Goal: Information Seeking & Learning: Learn about a topic

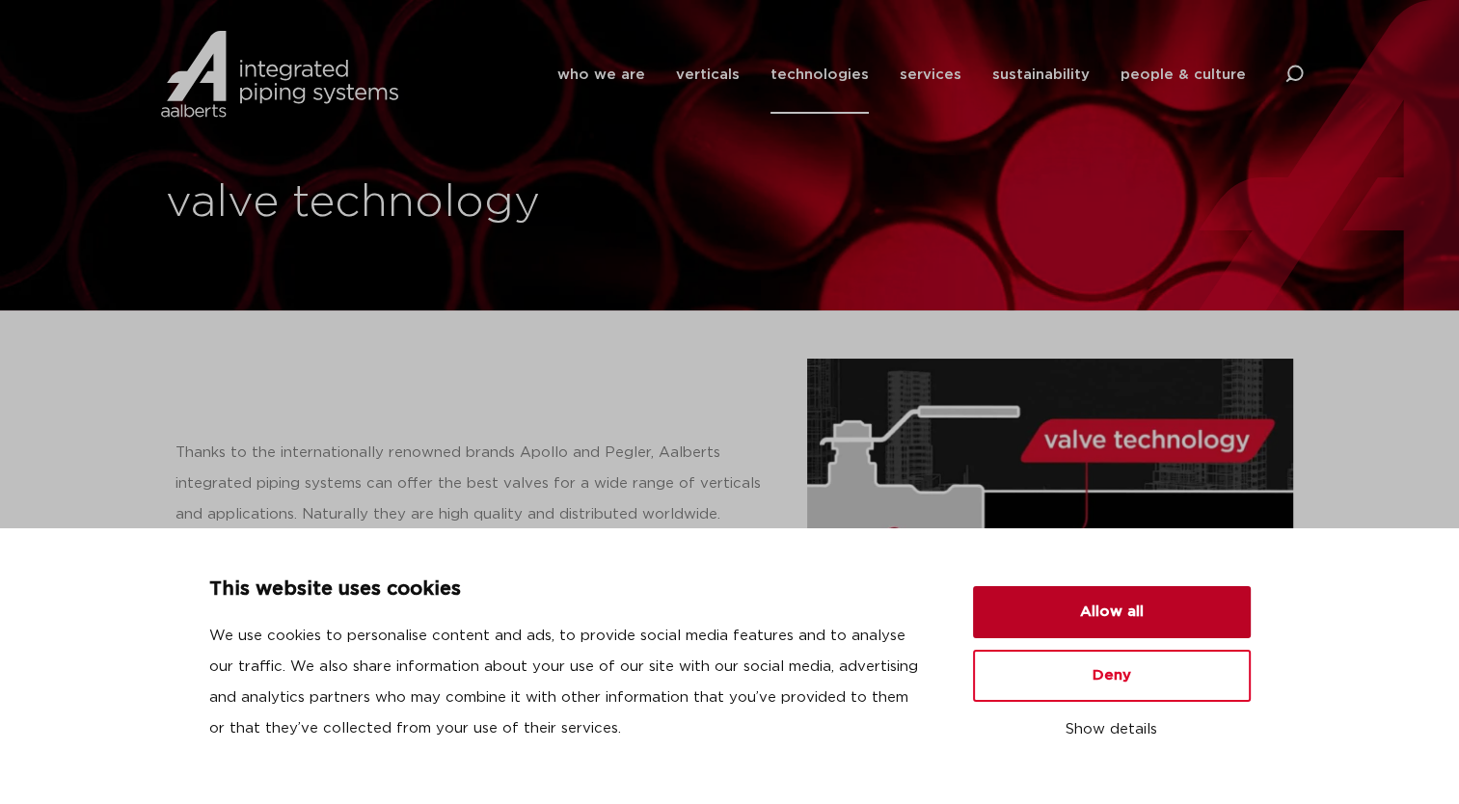
click at [1132, 623] on button "Allow all" at bounding box center [1112, 612] width 278 height 52
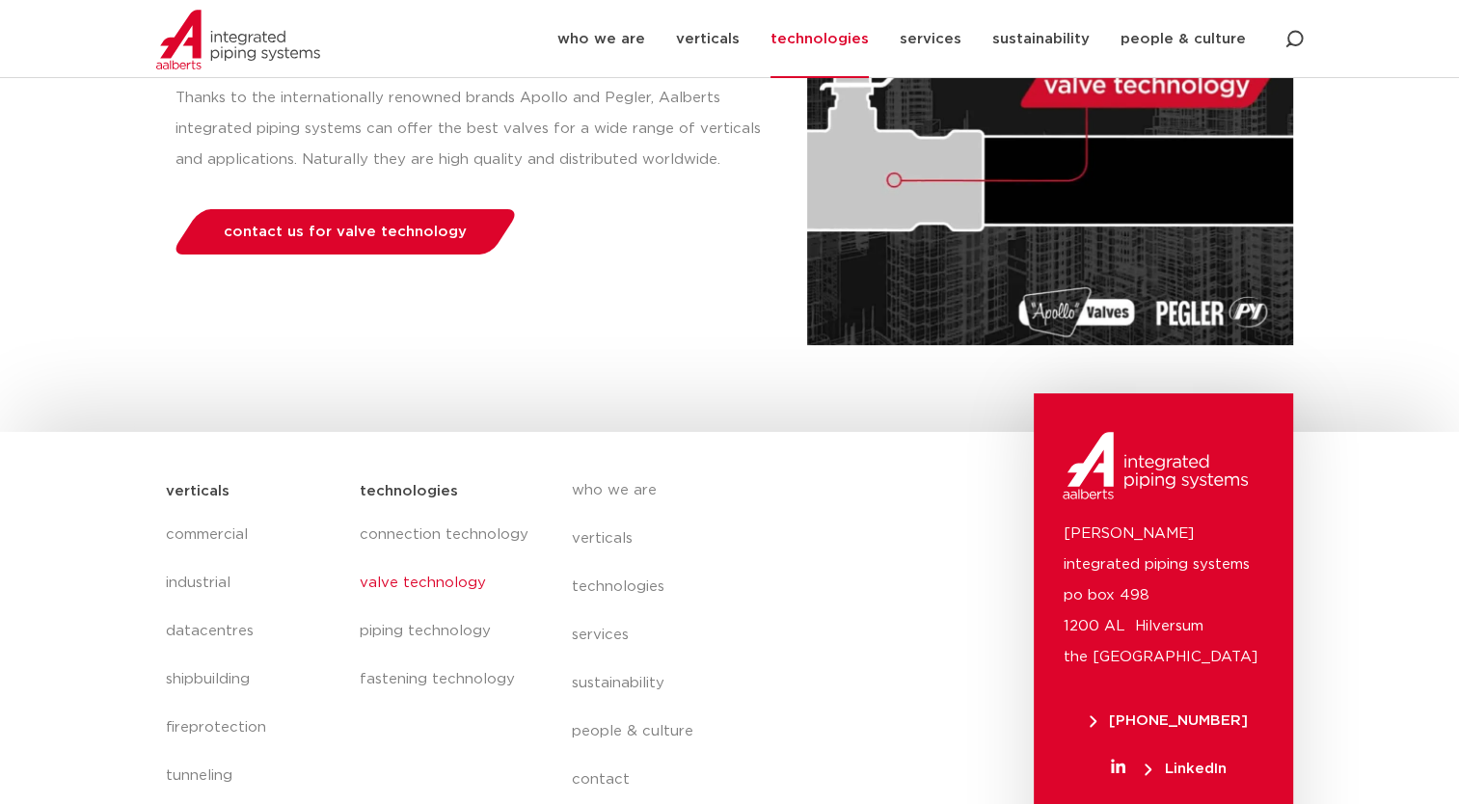
scroll to position [386, 0]
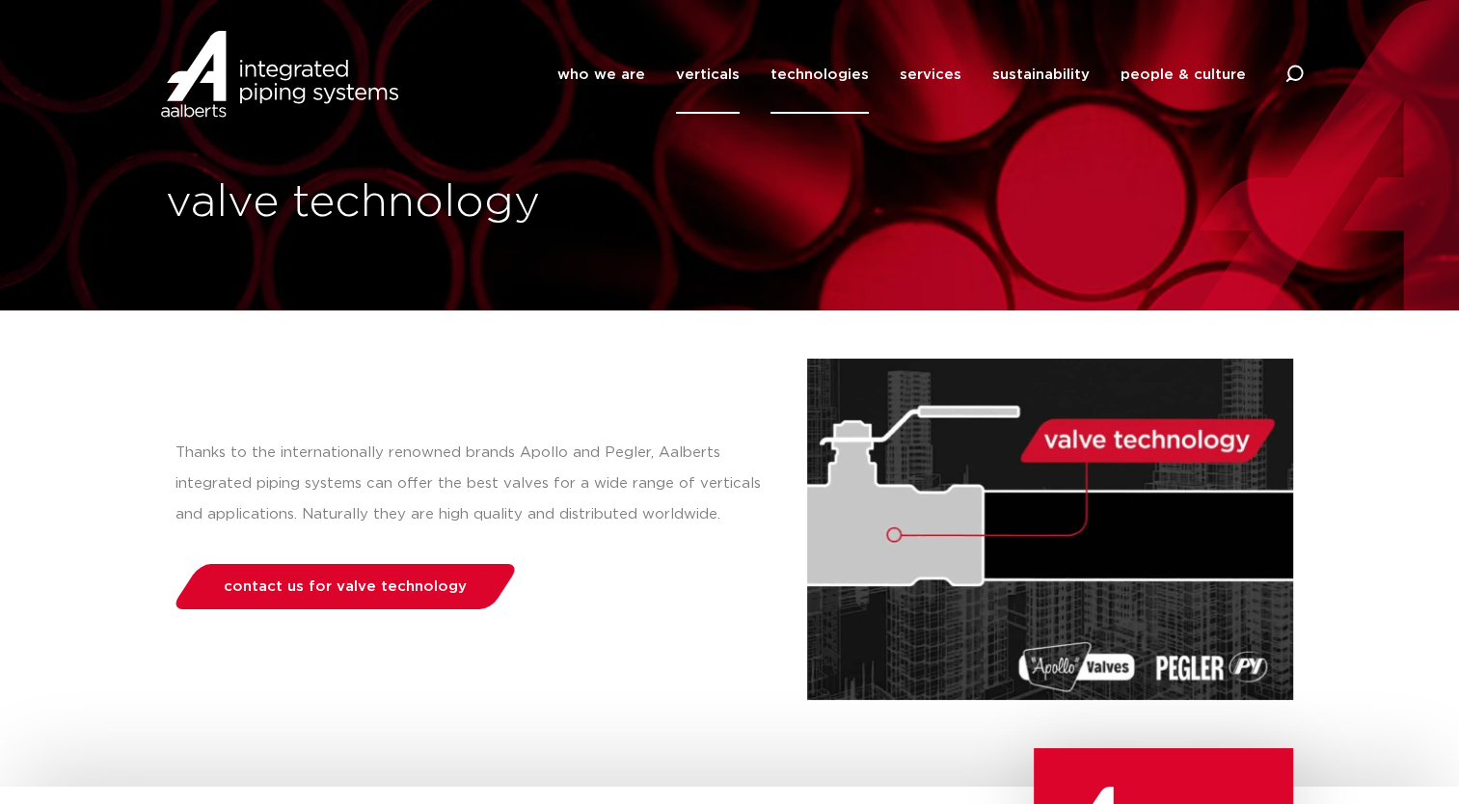
click at [715, 83] on link "verticals" at bounding box center [708, 75] width 64 height 78
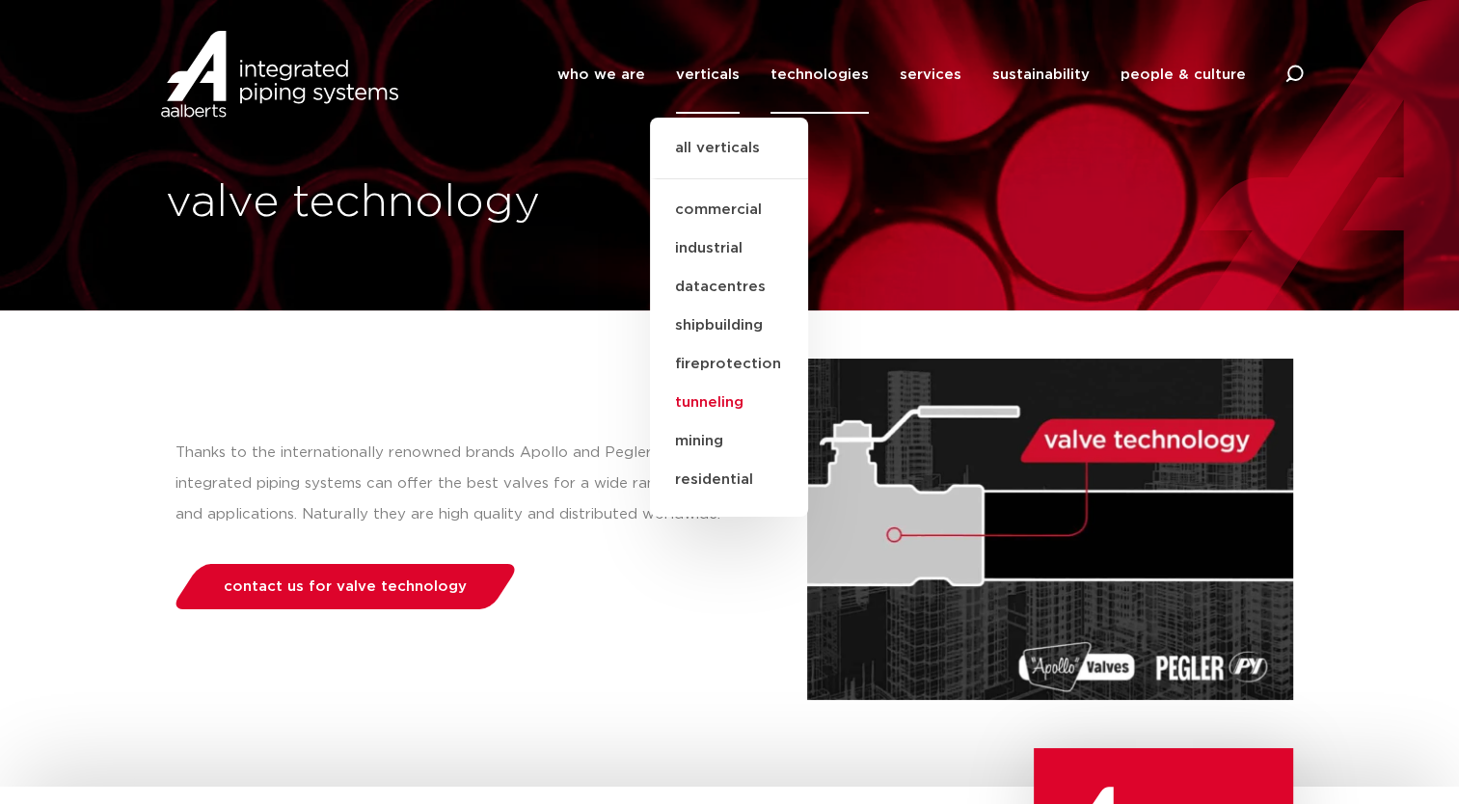
click at [704, 405] on link "tunneling" at bounding box center [729, 403] width 158 height 39
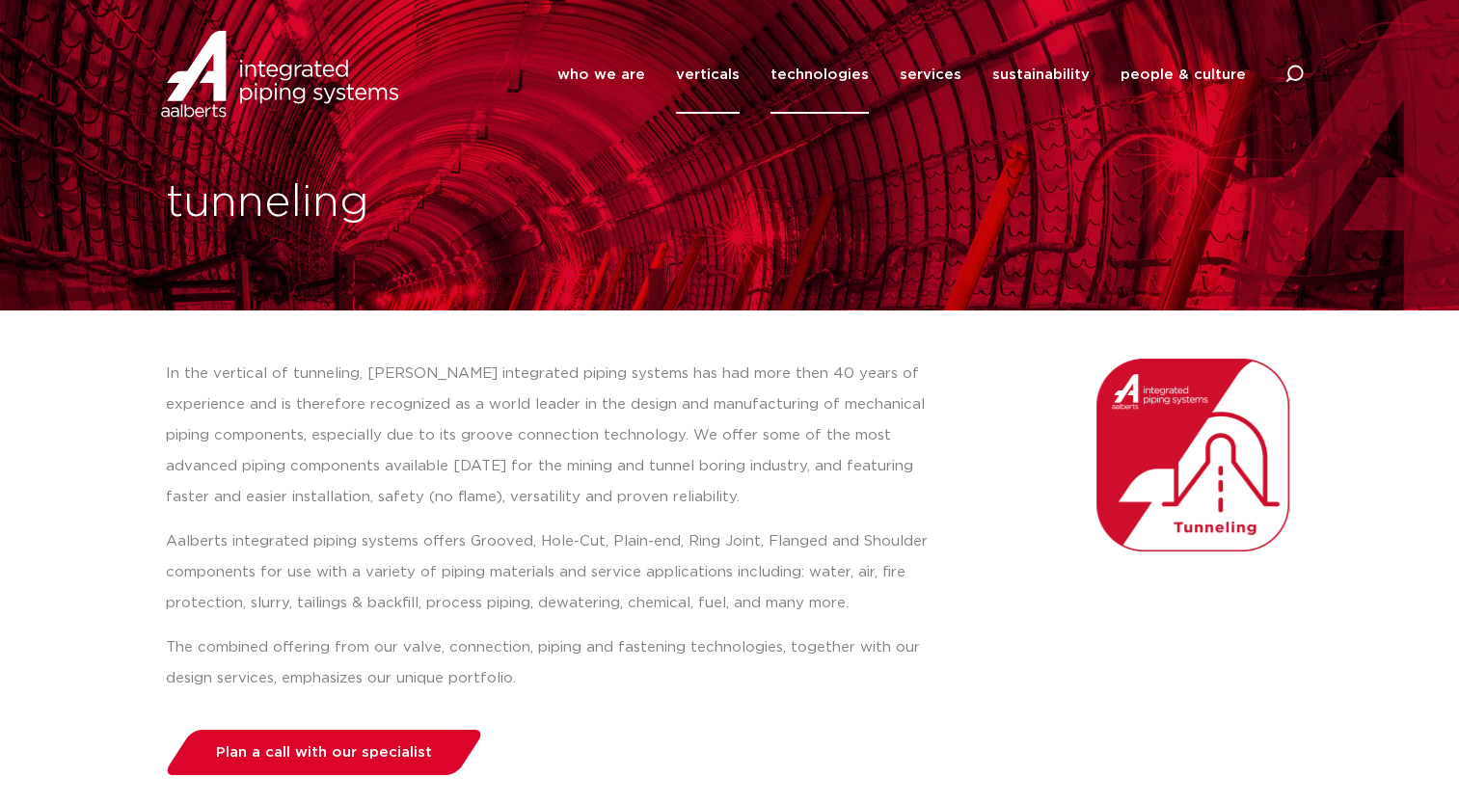
click at [803, 68] on link "technologies" at bounding box center [819, 75] width 98 height 78
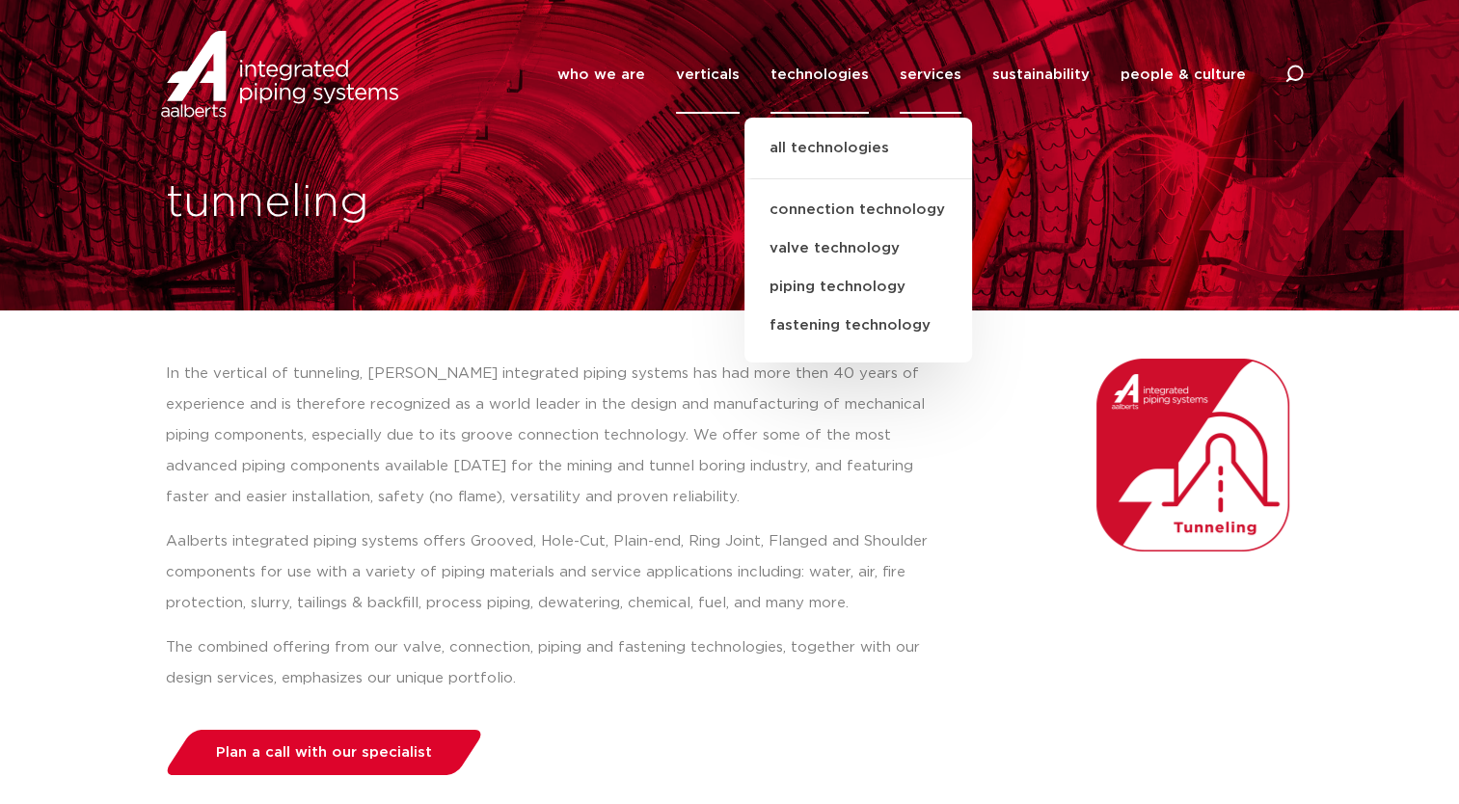
click at [925, 71] on link "services" at bounding box center [931, 75] width 62 height 78
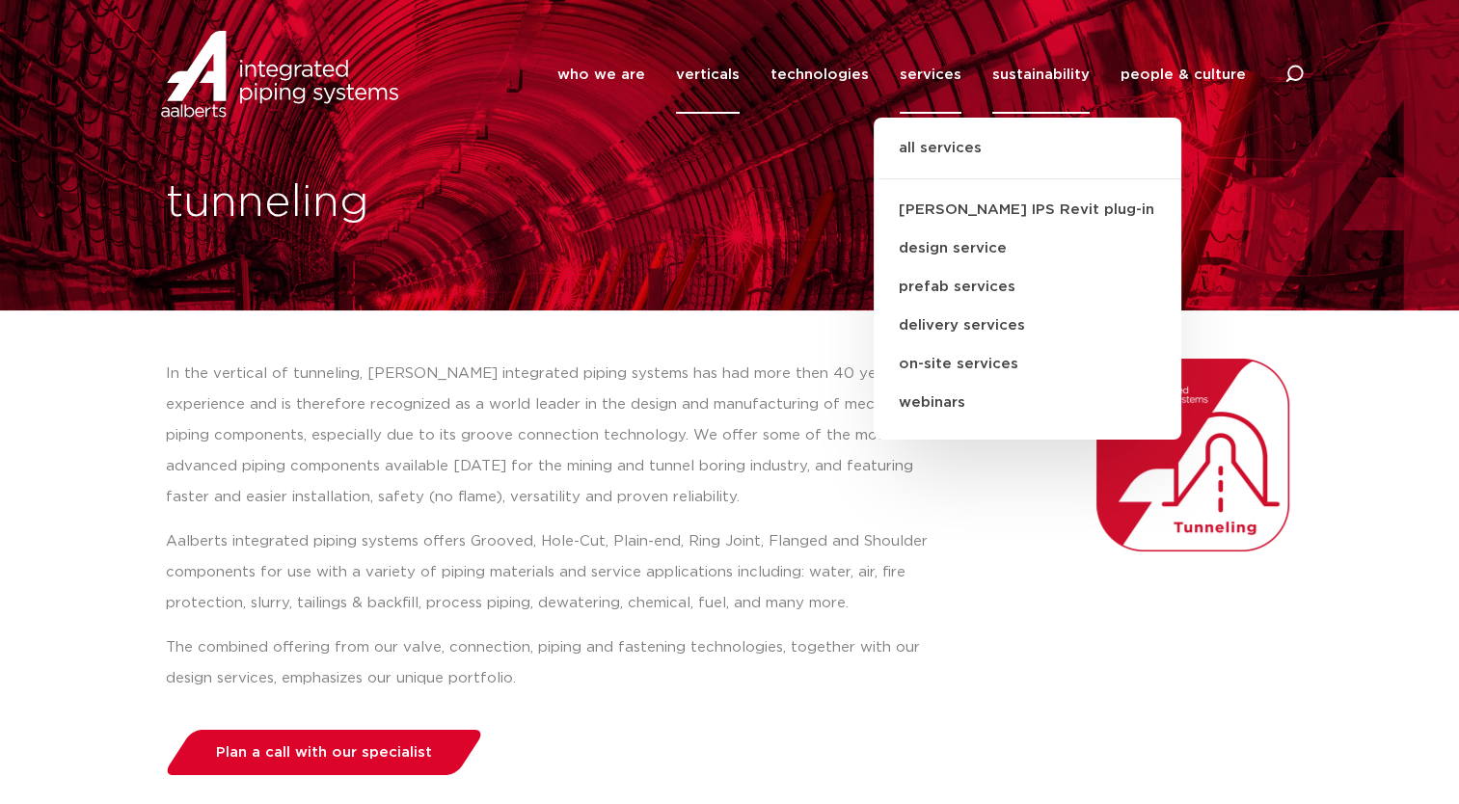
click at [1037, 72] on link "sustainability" at bounding box center [1040, 75] width 97 height 78
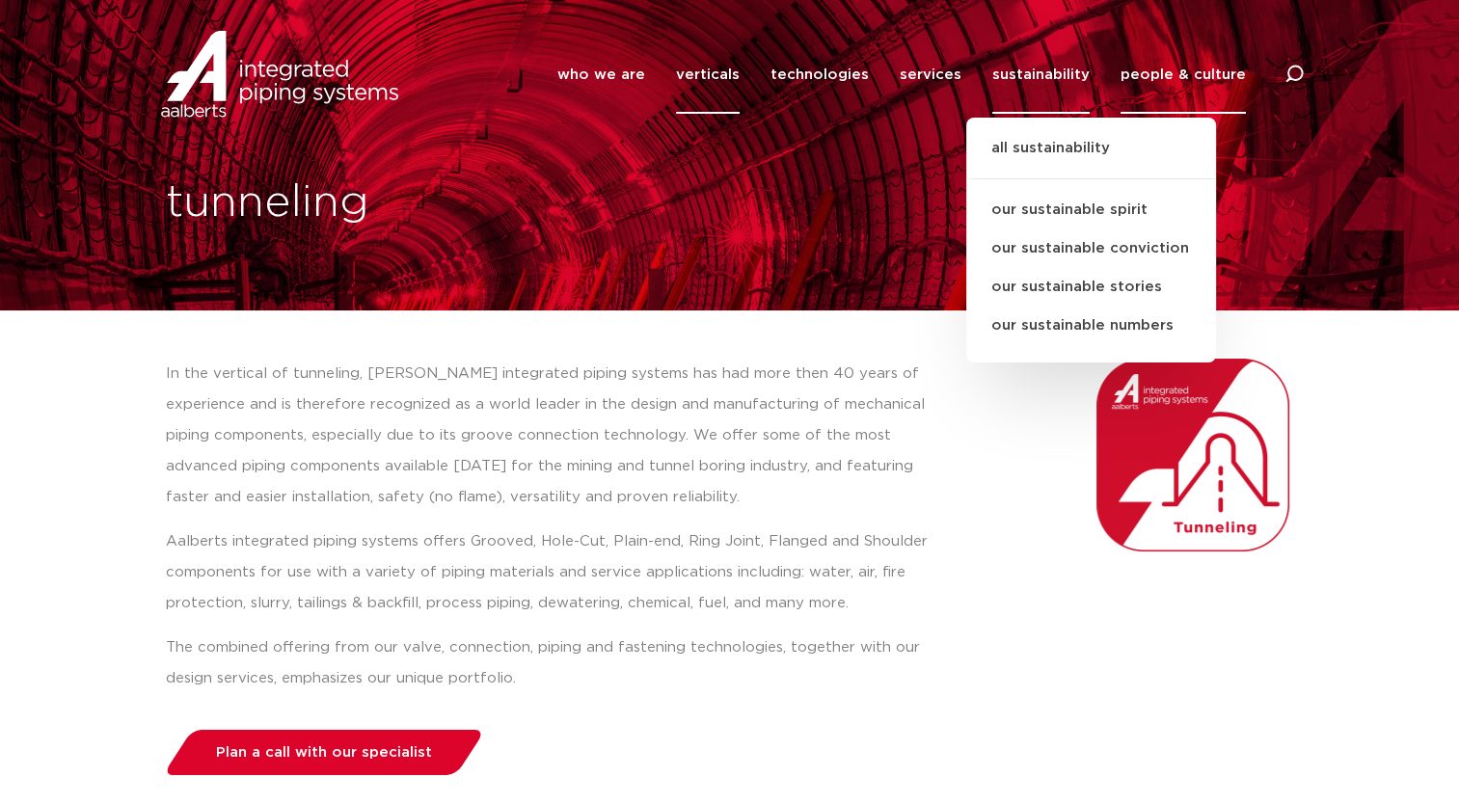
click at [1191, 80] on link "people & culture" at bounding box center [1182, 75] width 125 height 78
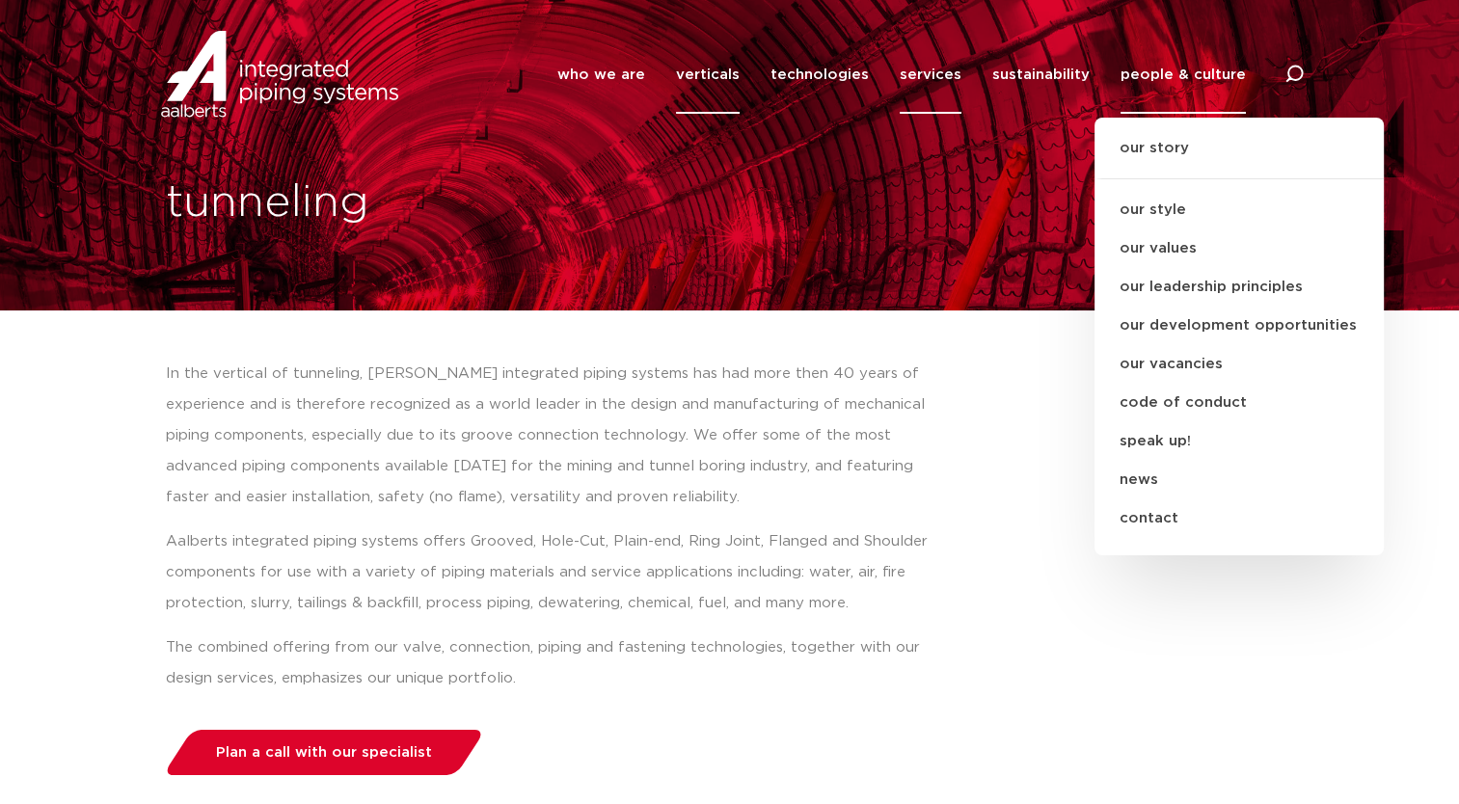
click at [914, 76] on link "services" at bounding box center [931, 75] width 62 height 78
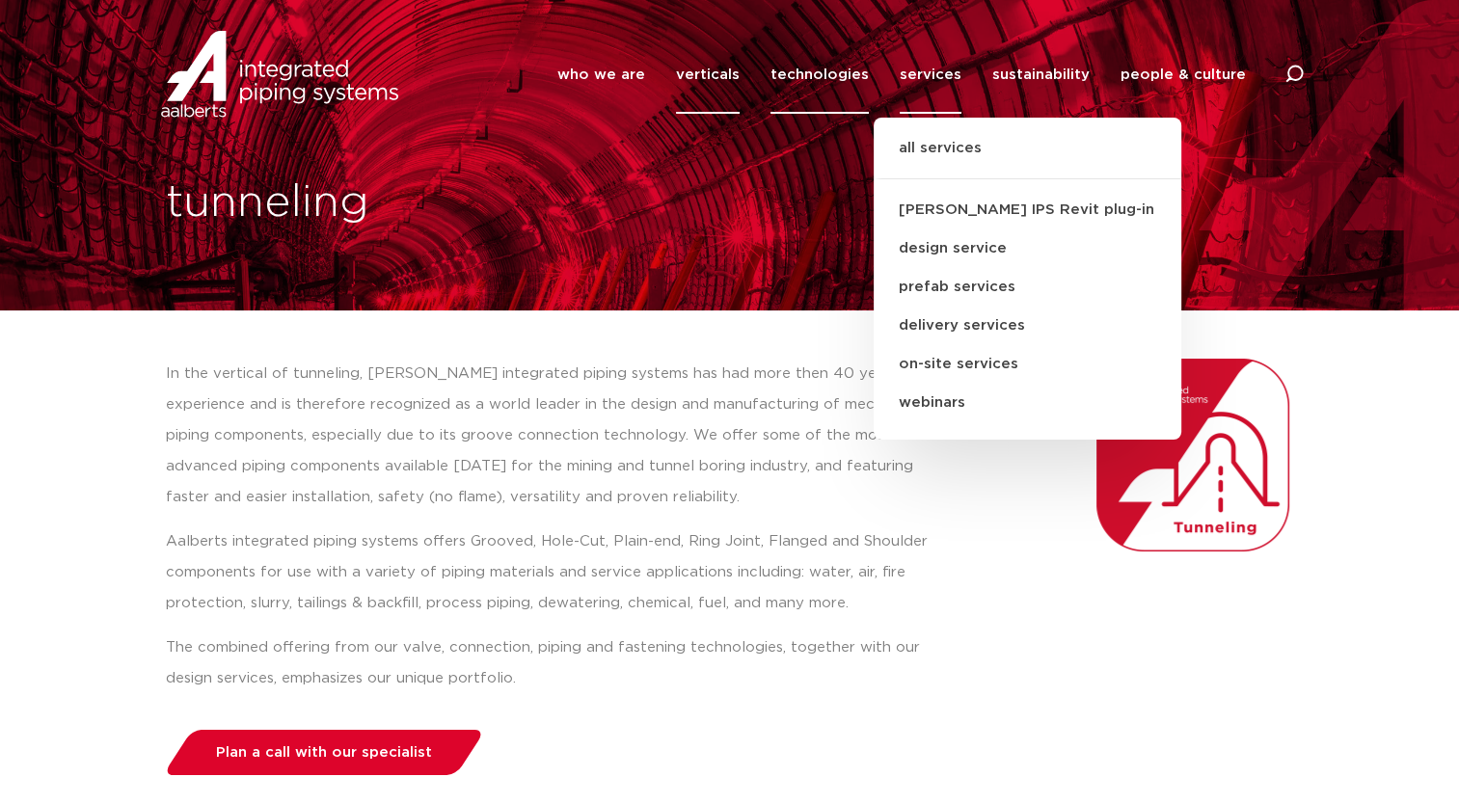
click at [815, 75] on link "technologies" at bounding box center [819, 75] width 98 height 78
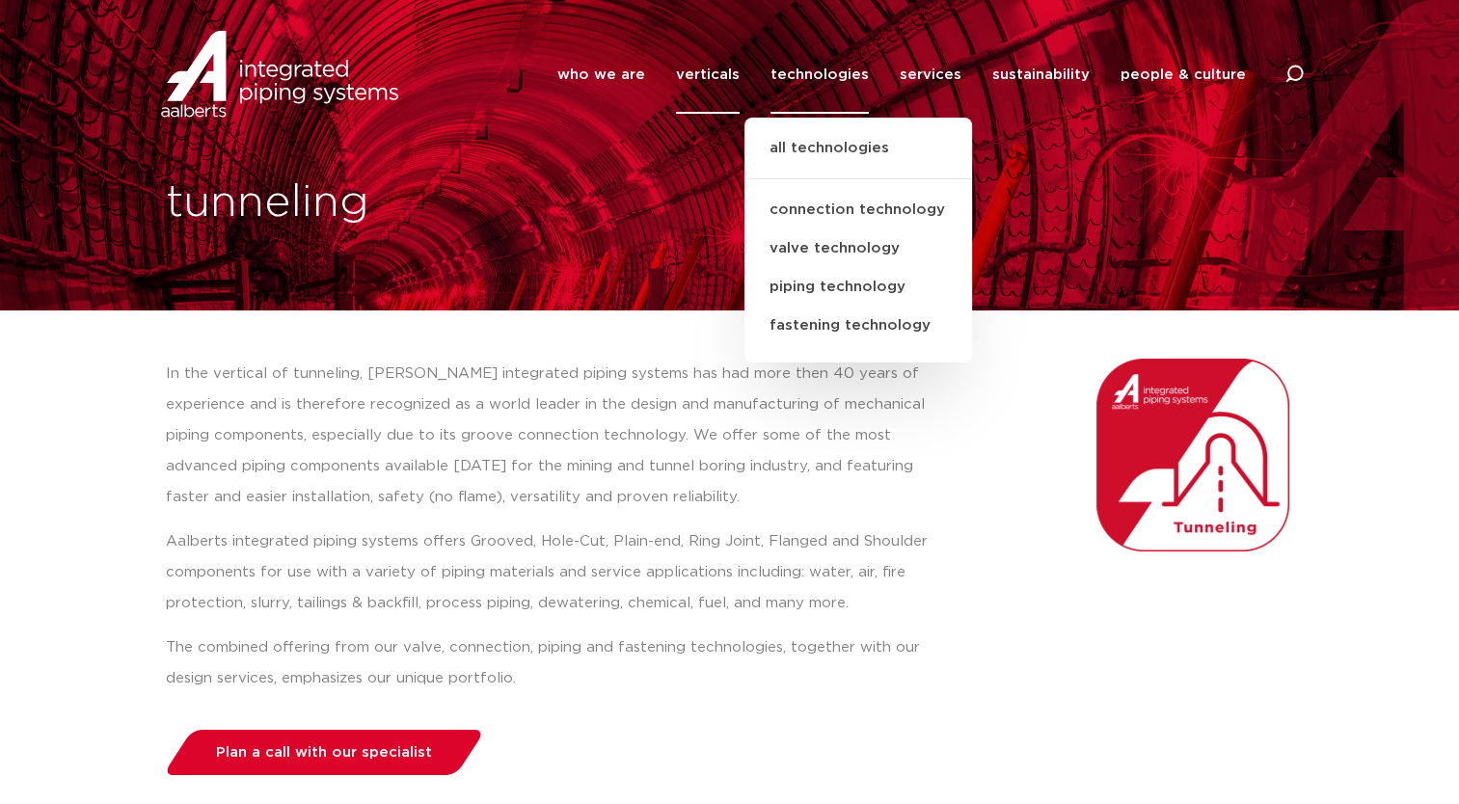
click at [716, 75] on link "verticals" at bounding box center [708, 75] width 64 height 78
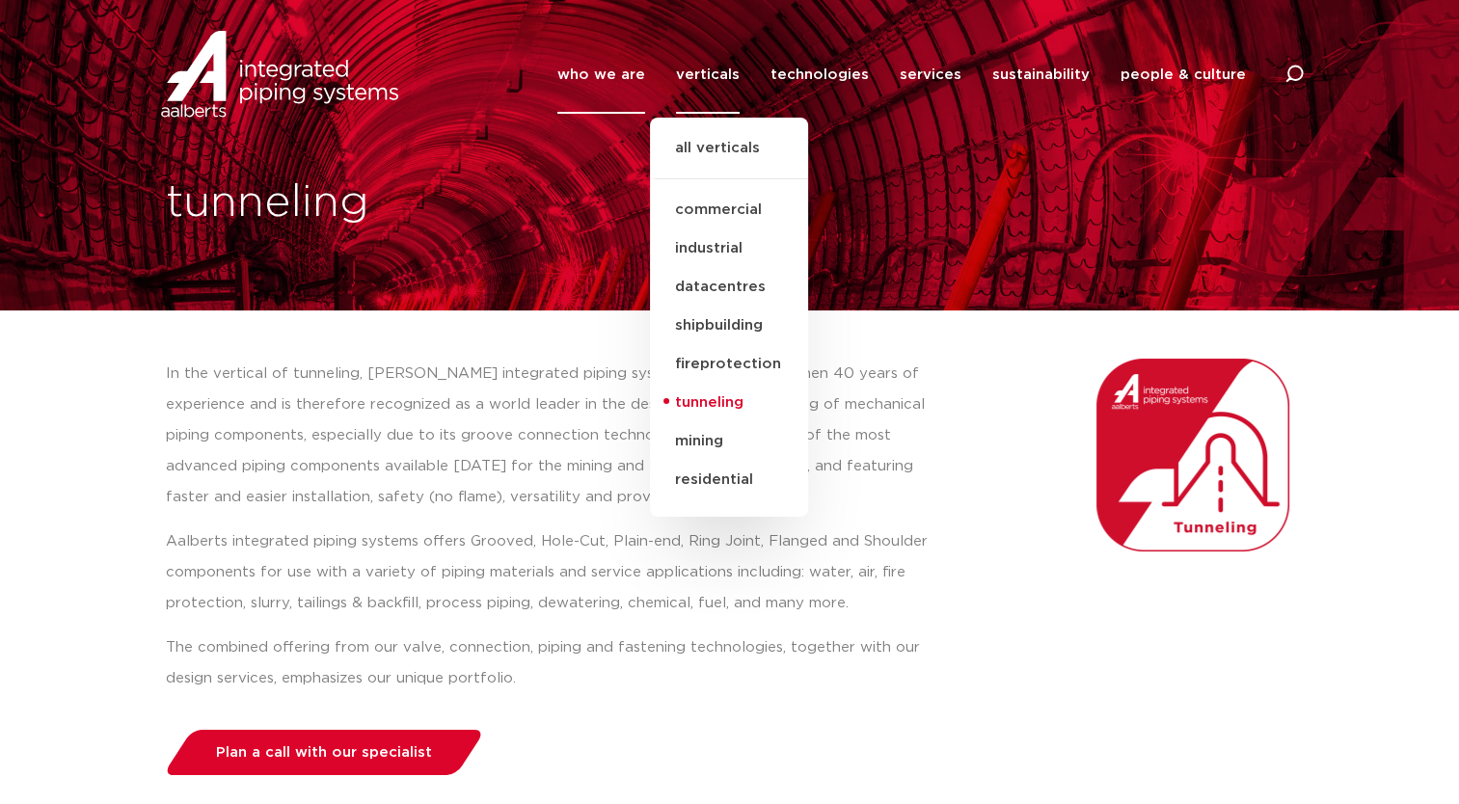
click at [639, 76] on link "who we are" at bounding box center [601, 75] width 88 height 78
